Goal: Transaction & Acquisition: Purchase product/service

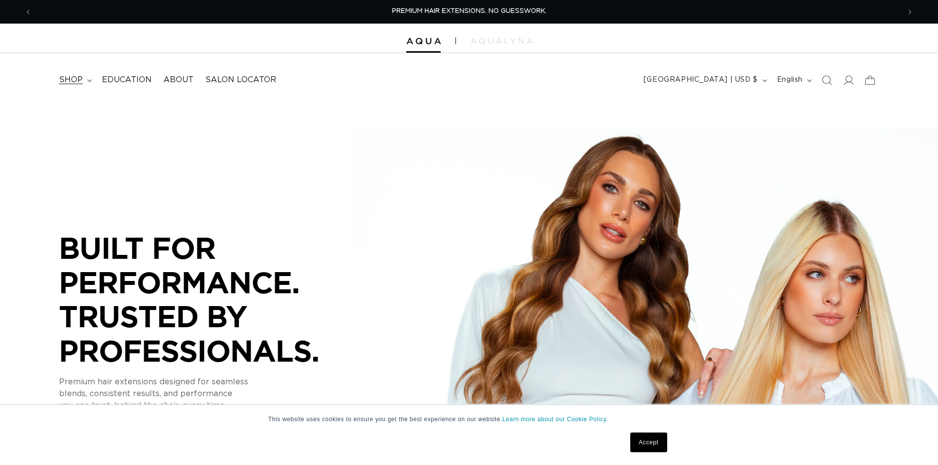
click at [79, 79] on span "shop" at bounding box center [71, 80] width 24 height 10
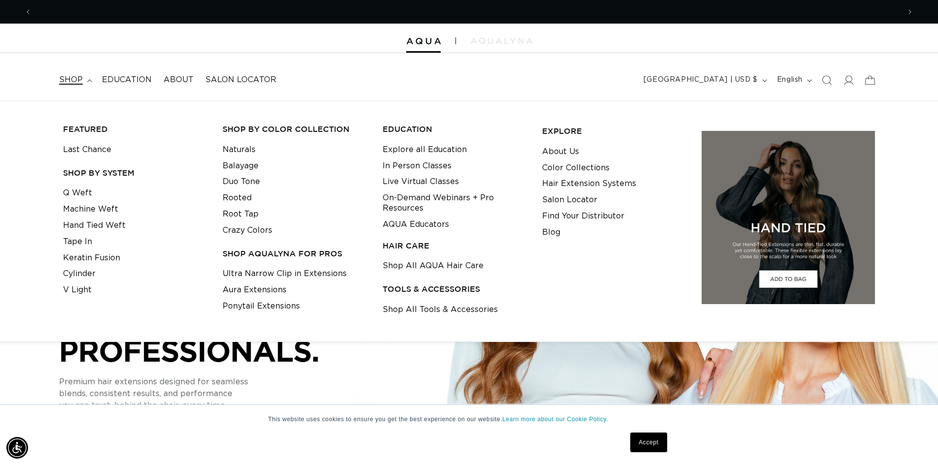
scroll to position [0, 868]
click at [243, 154] on link "Naturals" at bounding box center [239, 150] width 33 height 16
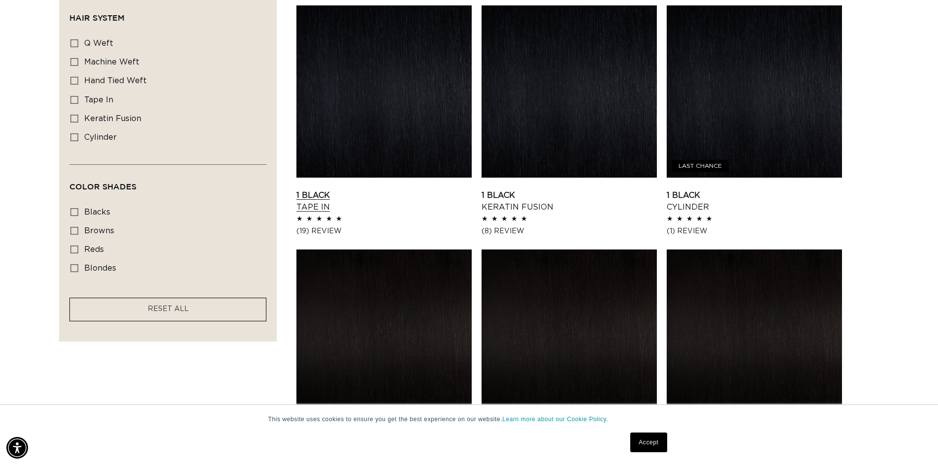
scroll to position [0, 1736]
click at [95, 232] on span "browns" at bounding box center [99, 231] width 30 height 8
click at [78, 232] on input "browns browns (41 products)" at bounding box center [74, 231] width 8 height 8
checkbox input "true"
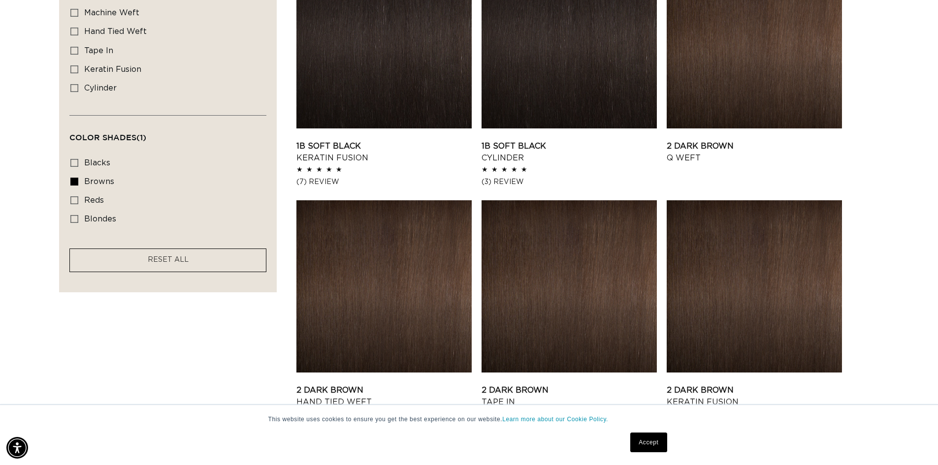
scroll to position [0, 1736]
click at [380, 384] on link "2 Dark Brown Hand Tied Weft" at bounding box center [383, 396] width 175 height 24
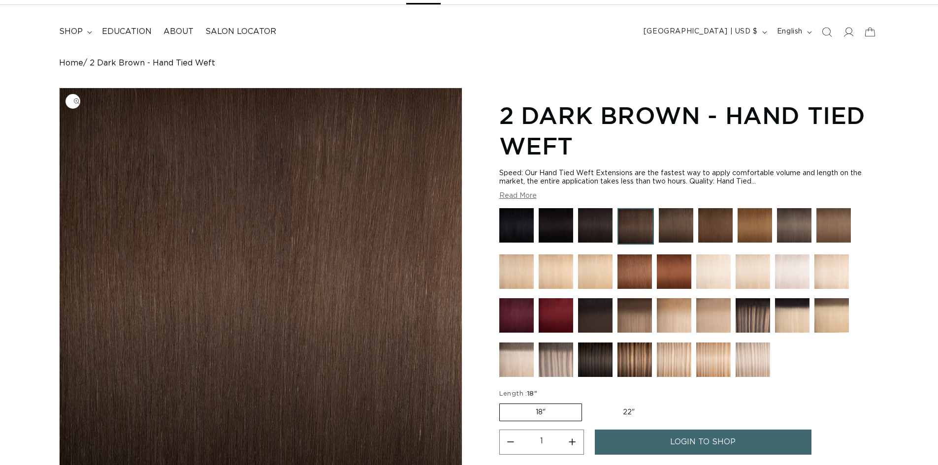
scroll to position [148, 0]
